Goal: Information Seeking & Learning: Learn about a topic

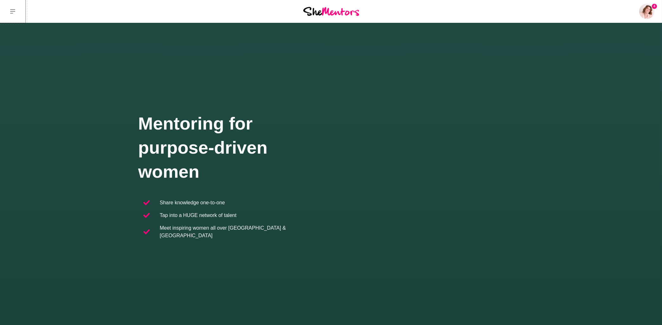
click at [12, 12] on icon at bounding box center [12, 11] width 5 height 5
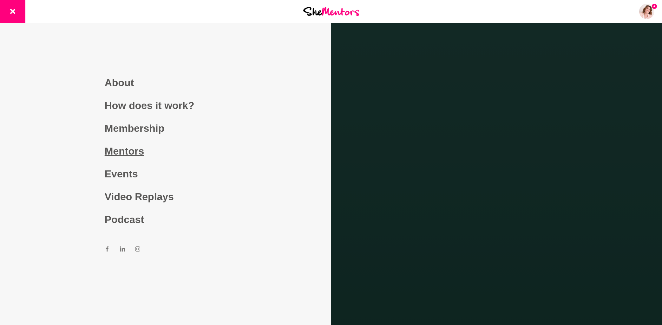
click at [131, 151] on link "Mentors" at bounding box center [166, 151] width 122 height 23
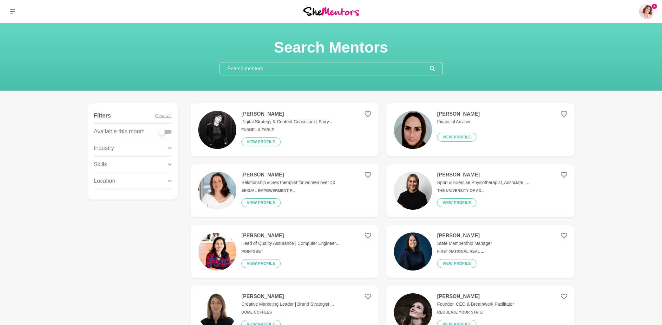
click at [268, 70] on input "text" at bounding box center [325, 68] width 210 height 13
paste input "[URL][DOMAIN_NAME]"
type input "[URL][DOMAIN_NAME]"
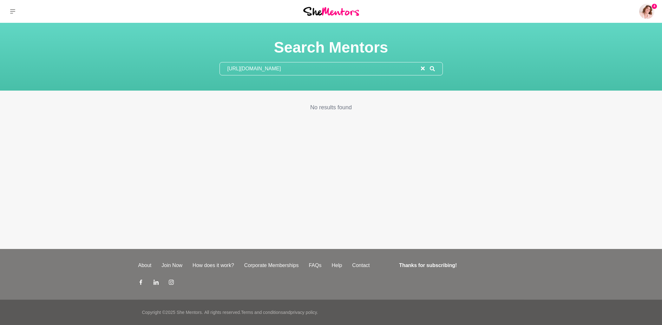
click at [297, 69] on input "[URL][DOMAIN_NAME]" at bounding box center [320, 68] width 201 height 13
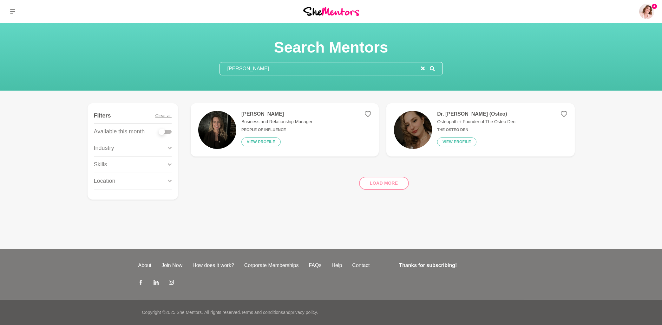
type input "[PERSON_NAME]"
click at [286, 114] on h4 "[PERSON_NAME]" at bounding box center [276, 114] width 71 height 6
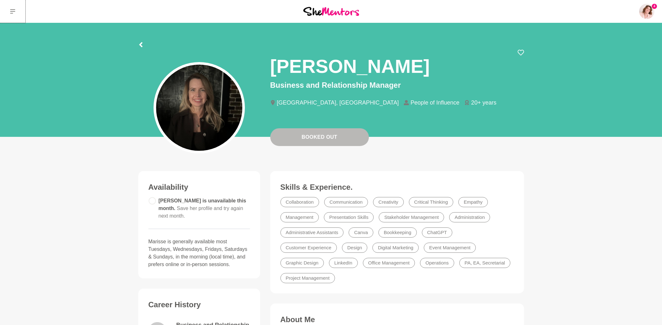
click at [9, 11] on button at bounding box center [12, 11] width 25 height 23
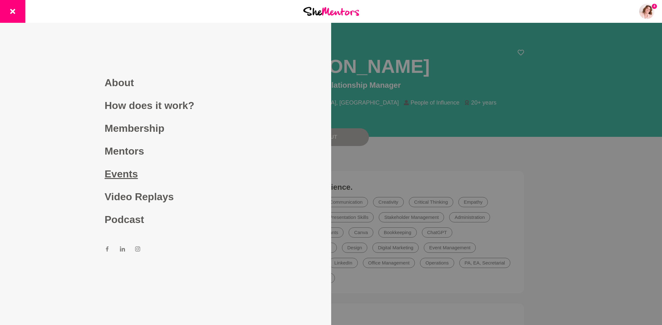
click at [121, 177] on link "Events" at bounding box center [166, 174] width 122 height 23
click at [127, 157] on link "Mentors" at bounding box center [166, 151] width 122 height 23
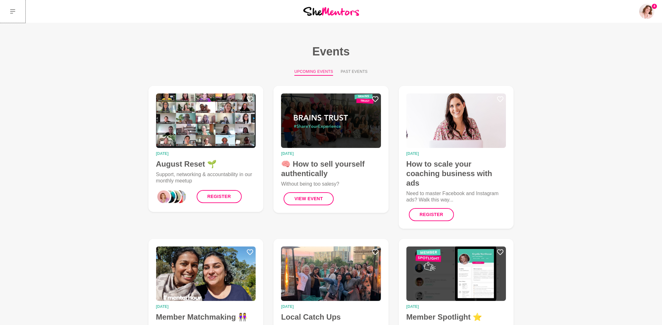
click at [12, 12] on icon at bounding box center [12, 11] width 5 height 4
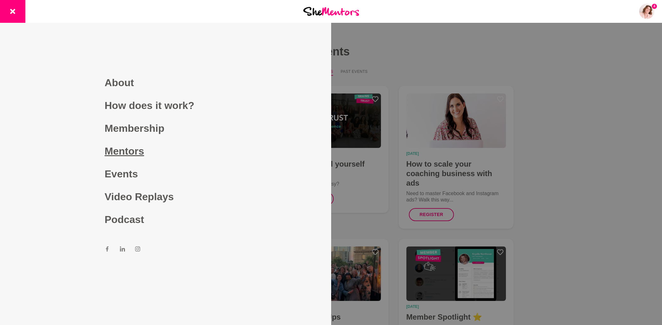
click at [130, 152] on link "Mentors" at bounding box center [166, 151] width 122 height 23
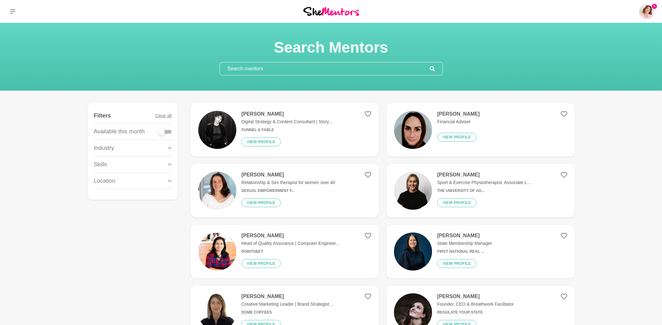
click at [242, 73] on input "text" at bounding box center [325, 68] width 210 height 13
paste input "[PERSON_NAME]"
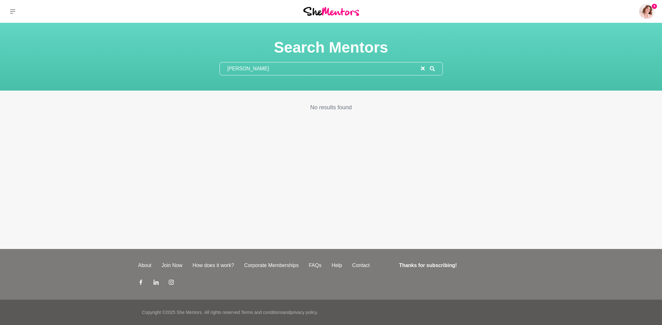
drag, startPoint x: 261, startPoint y: 69, endPoint x: 221, endPoint y: 68, distance: 39.3
click at [223, 68] on input "[PERSON_NAME]" at bounding box center [320, 68] width 201 height 13
paste input "[PERSON_NAME]"
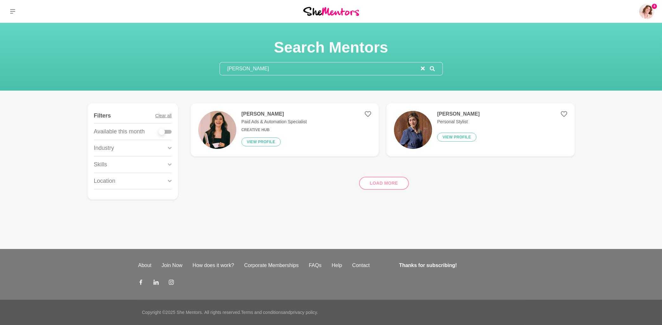
type input "[PERSON_NAME]"
click at [252, 114] on h4 "[PERSON_NAME]" at bounding box center [273, 114] width 65 height 6
drag, startPoint x: 288, startPoint y: 69, endPoint x: 205, endPoint y: 69, distance: 83.7
click at [220, 69] on input "[PERSON_NAME]" at bounding box center [320, 68] width 201 height 13
paste input "sse [PERSON_NAME]"
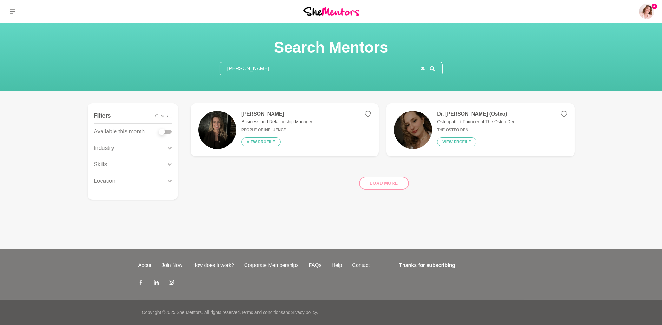
type input "[PERSON_NAME]"
click at [253, 115] on h4 "[PERSON_NAME]" at bounding box center [276, 114] width 71 height 6
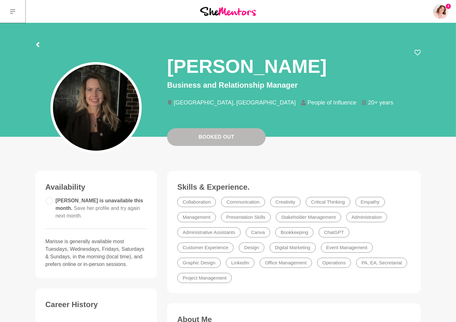
click at [14, 11] on icon at bounding box center [12, 11] width 5 height 5
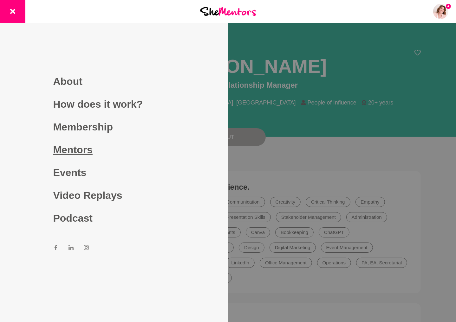
click at [88, 148] on link "Mentors" at bounding box center [114, 150] width 122 height 23
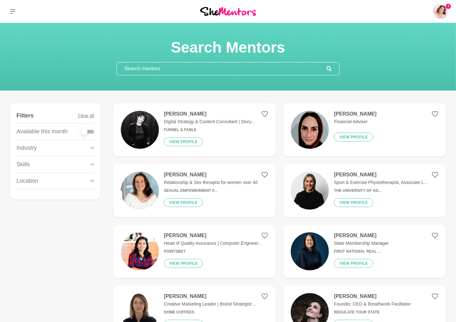
click at [187, 68] on input "text" at bounding box center [222, 68] width 210 height 13
paste input "[PERSON_NAME]"
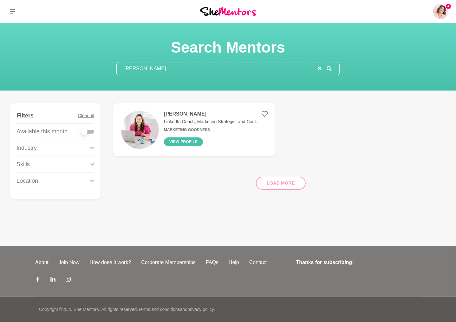
type input "[PERSON_NAME]"
click at [178, 142] on button "View profile" at bounding box center [183, 142] width 39 height 9
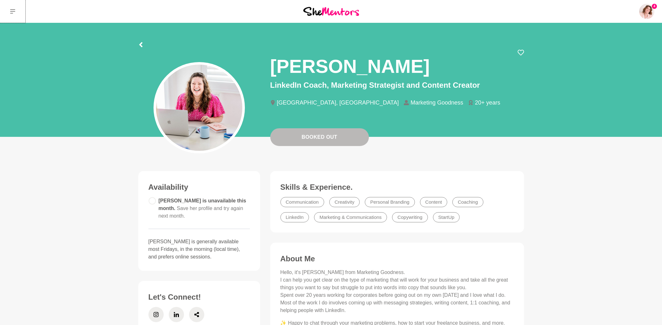
click at [7, 8] on button at bounding box center [12, 11] width 25 height 23
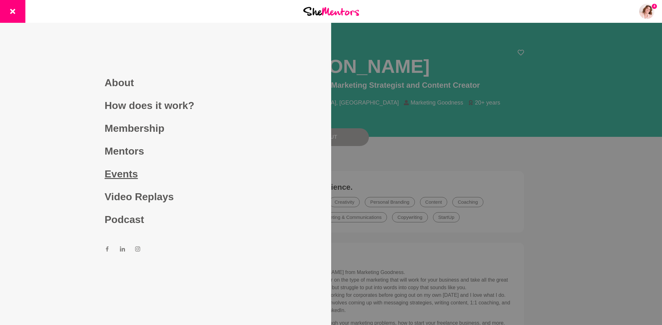
click at [127, 176] on link "Events" at bounding box center [166, 174] width 122 height 23
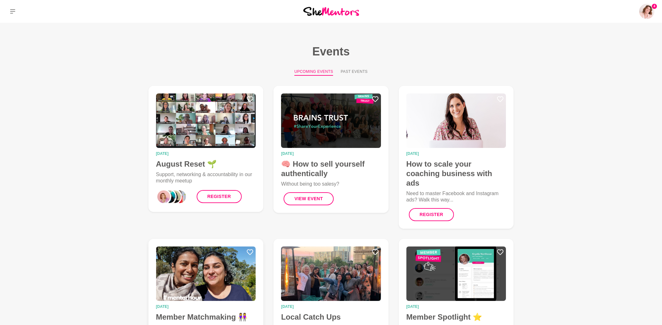
click at [193, 286] on img at bounding box center [206, 274] width 100 height 55
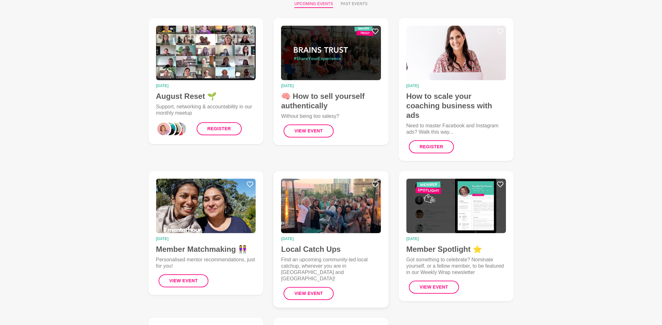
click at [355, 210] on img at bounding box center [331, 206] width 100 height 55
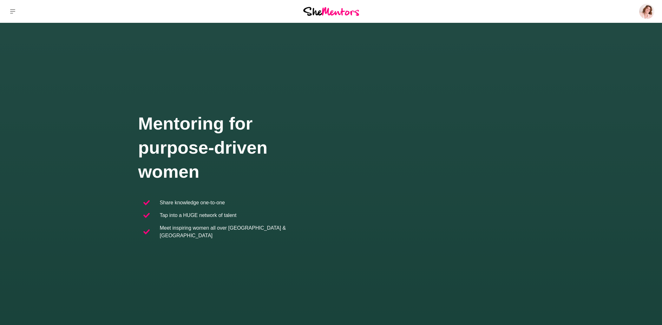
click at [14, 12] on icon at bounding box center [12, 11] width 5 height 5
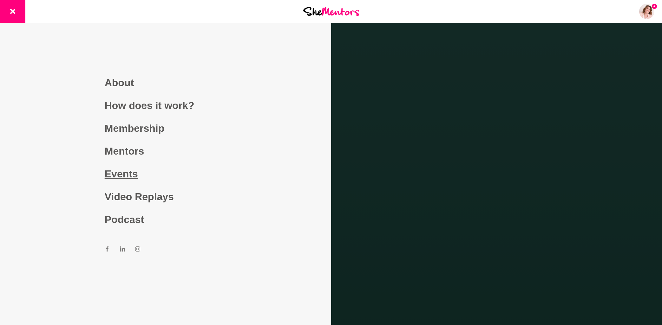
click at [126, 177] on link "Events" at bounding box center [166, 174] width 122 height 23
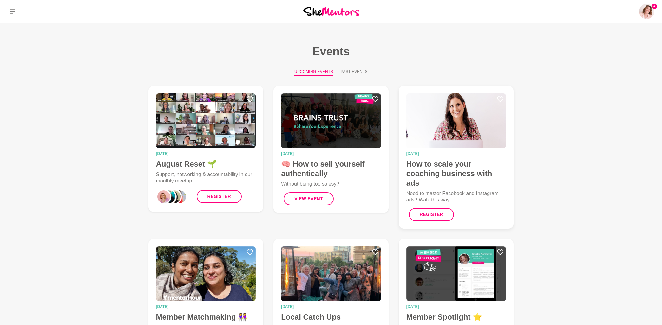
click at [455, 175] on h4 "How to scale your coaching business with ads" at bounding box center [456, 173] width 100 height 29
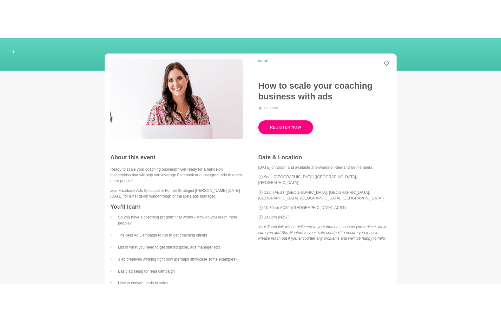
scroll to position [68, 0]
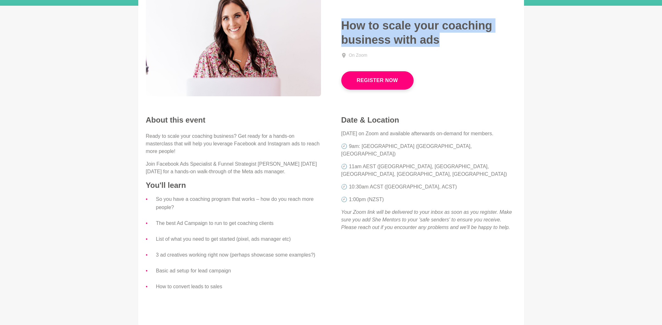
drag, startPoint x: 342, startPoint y: 24, endPoint x: 447, endPoint y: 39, distance: 106.0
click at [447, 39] on h1 "How to scale your coaching business with ads" at bounding box center [428, 32] width 175 height 29
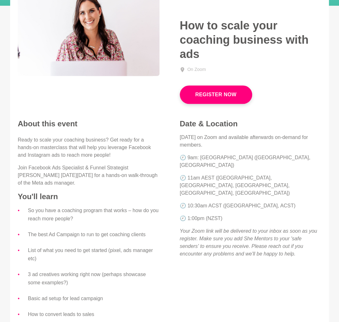
click at [76, 110] on figure "18 September 2025 How to scale your coaching business with ads On Zoom Register…" at bounding box center [169, 170] width 319 height 374
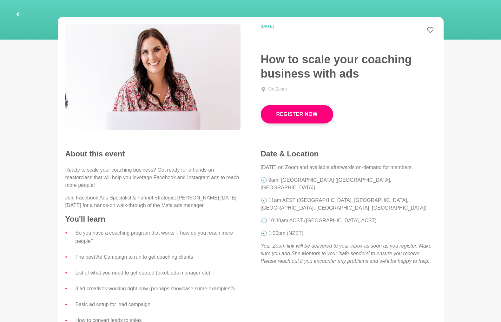
scroll to position [0, 0]
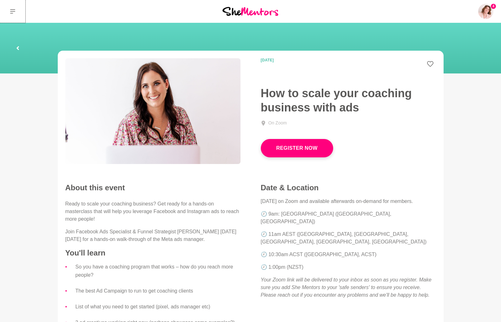
click at [15, 12] on button at bounding box center [12, 11] width 25 height 23
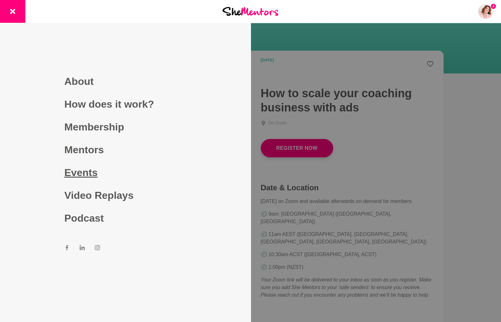
click at [84, 172] on link "Events" at bounding box center [125, 172] width 122 height 23
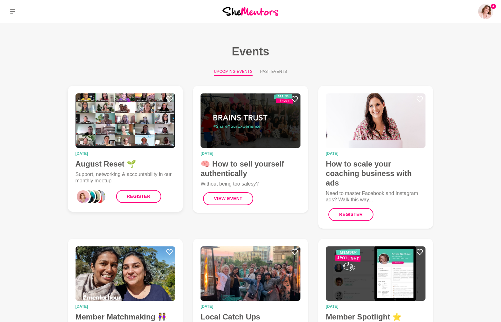
click at [119, 128] on img at bounding box center [125, 121] width 100 height 55
